Goal: Task Accomplishment & Management: Manage account settings

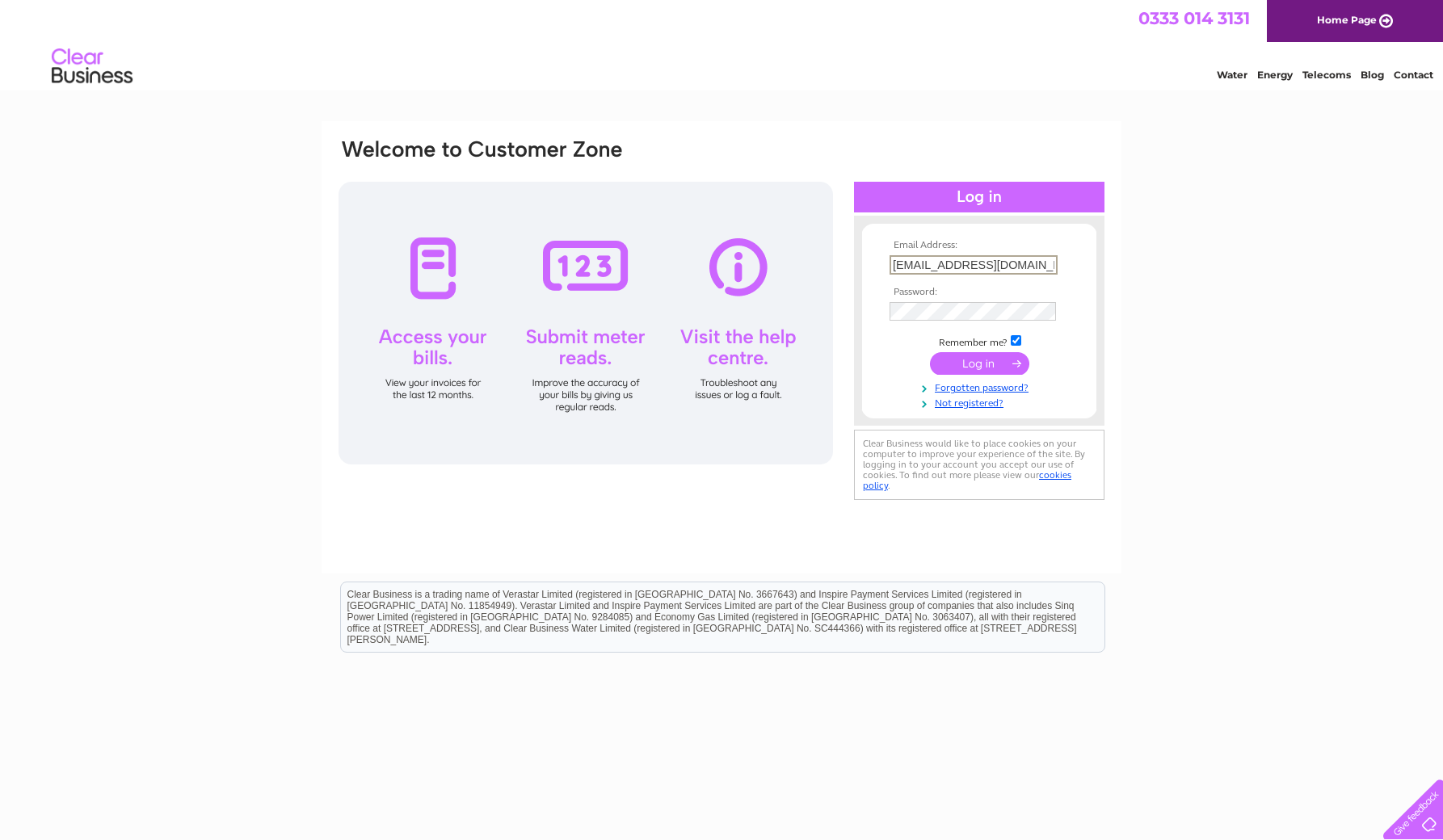
type input "craigedwards1000@hotmail.com"
click at [979, 362] on input "submit" at bounding box center [979, 363] width 100 height 22
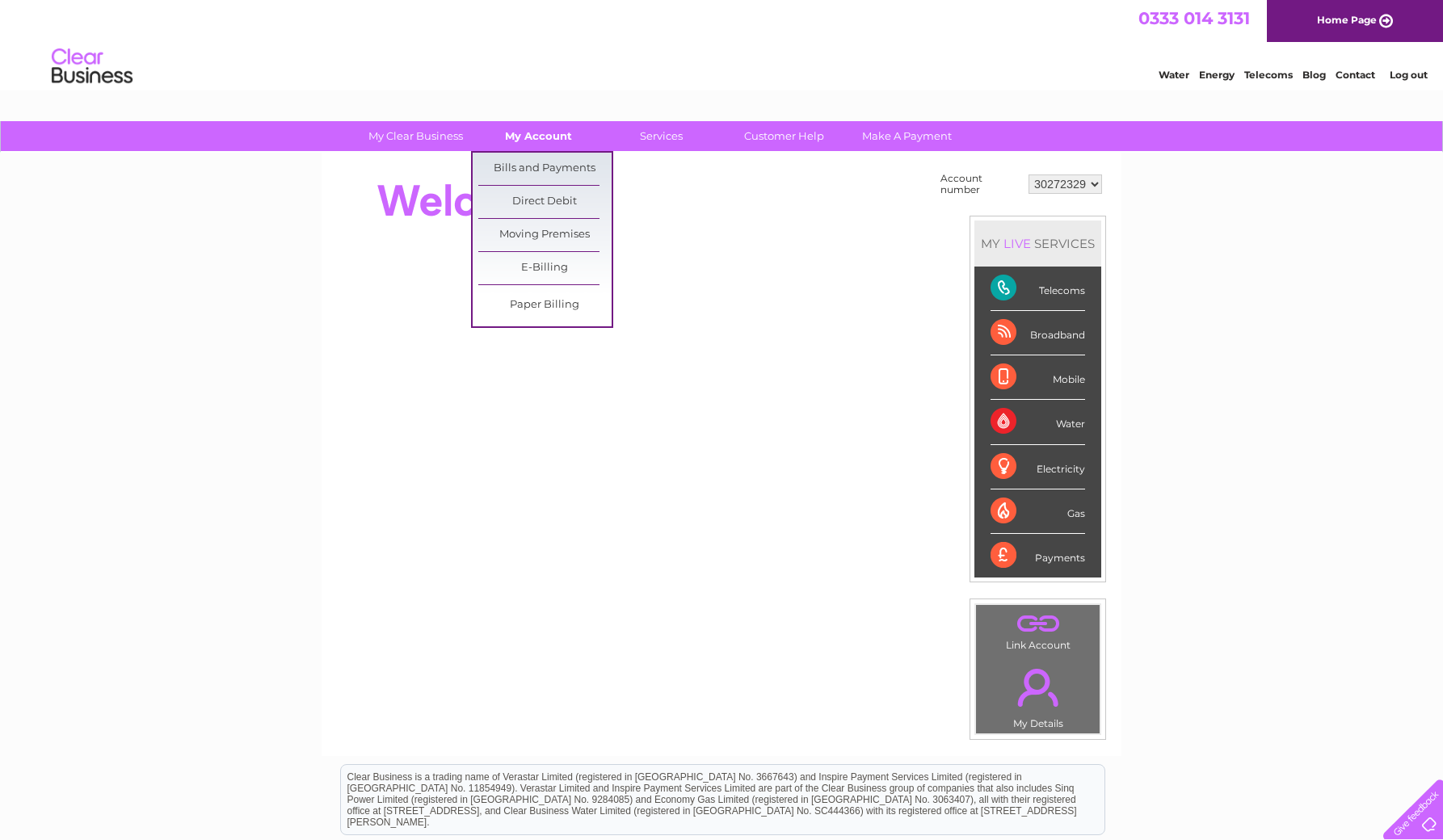
click at [526, 138] on link "My Account" at bounding box center [538, 136] width 134 height 30
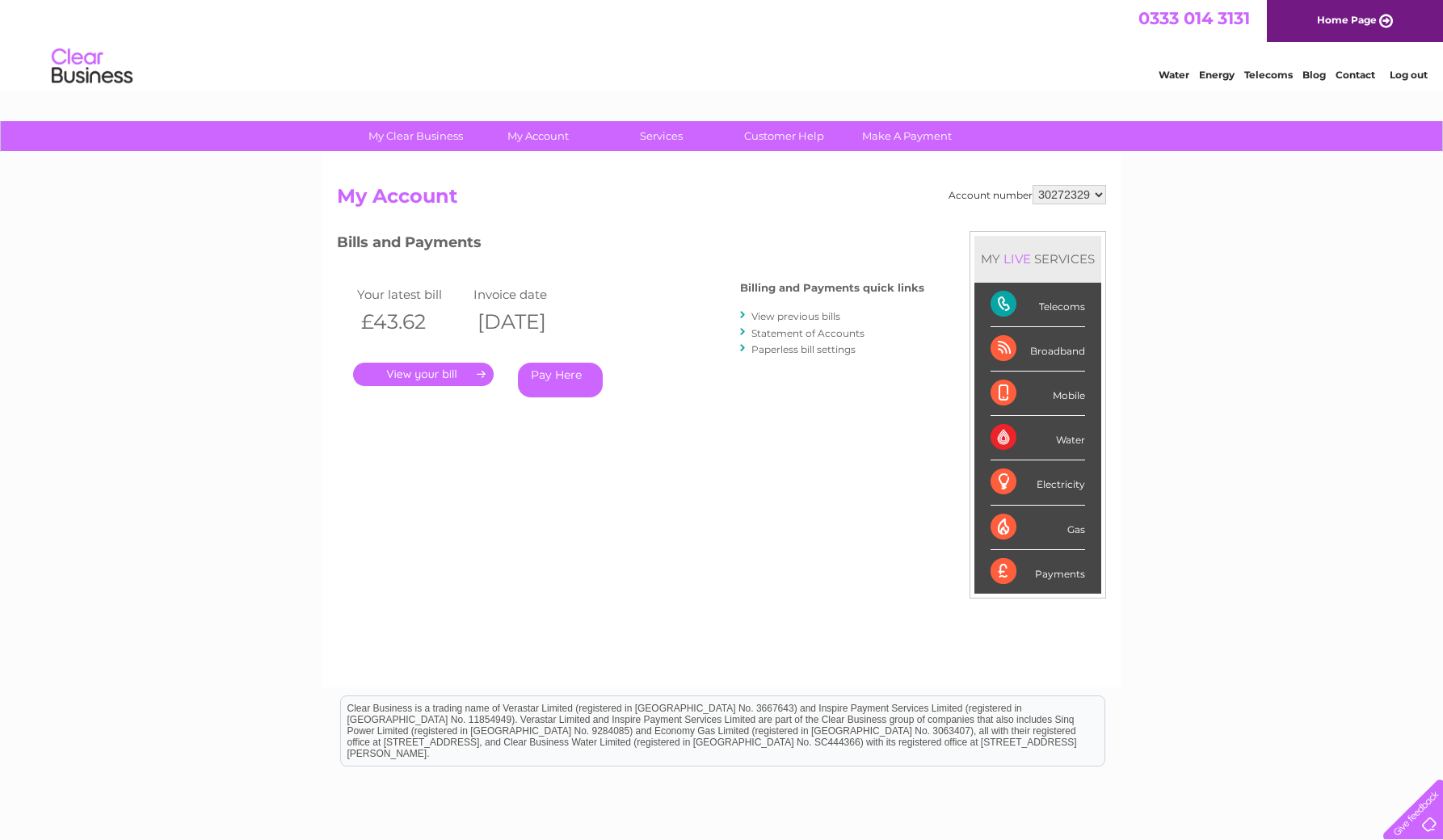
click at [464, 371] on link "." at bounding box center [423, 374] width 140 height 23
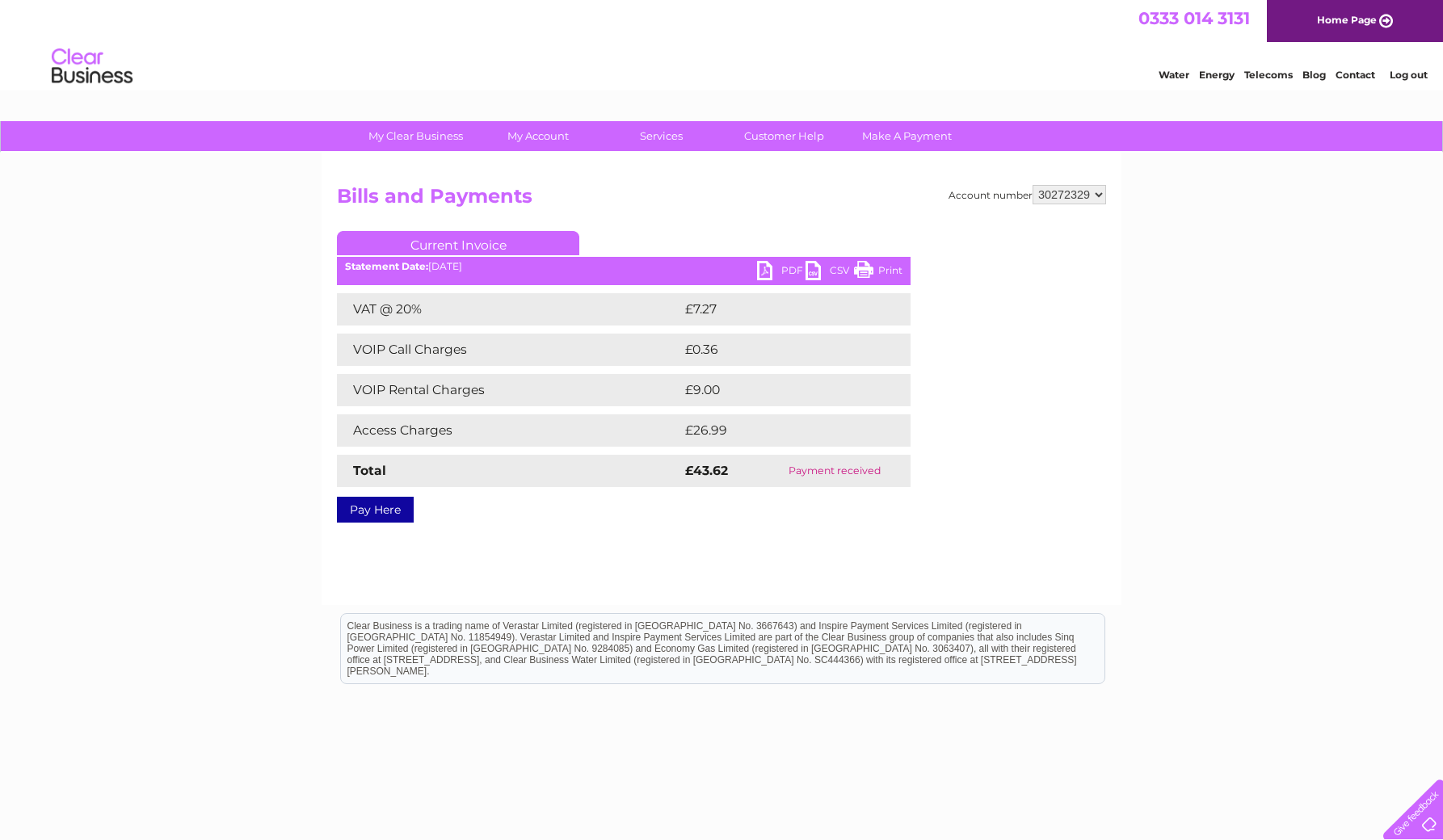
click at [770, 274] on link "PDF" at bounding box center [781, 273] width 48 height 23
